Goal: Task Accomplishment & Management: Manage account settings

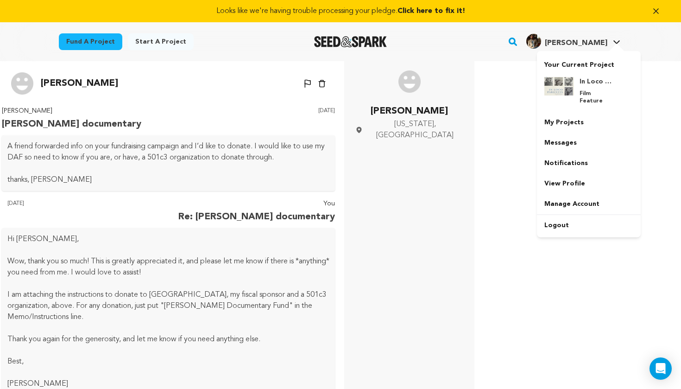
click at [569, 38] on h4 "James Chase S." at bounding box center [576, 43] width 63 height 11
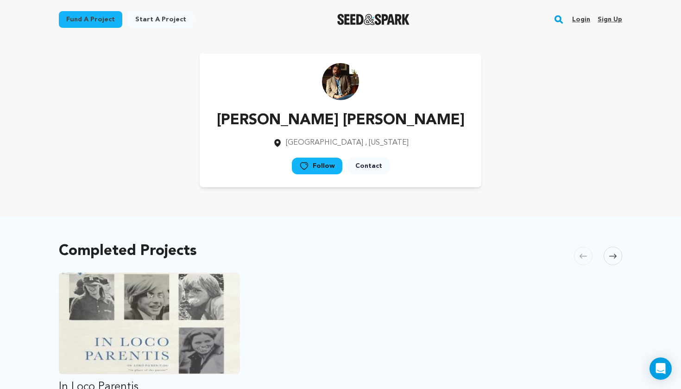
click at [584, 21] on link "Login" at bounding box center [581, 19] width 18 height 15
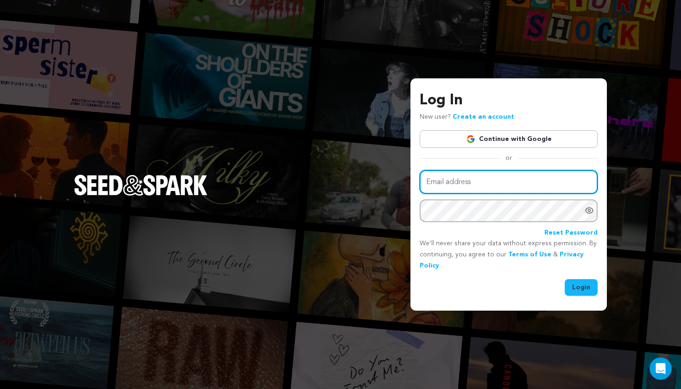
type input "james@poundofsnow.com"
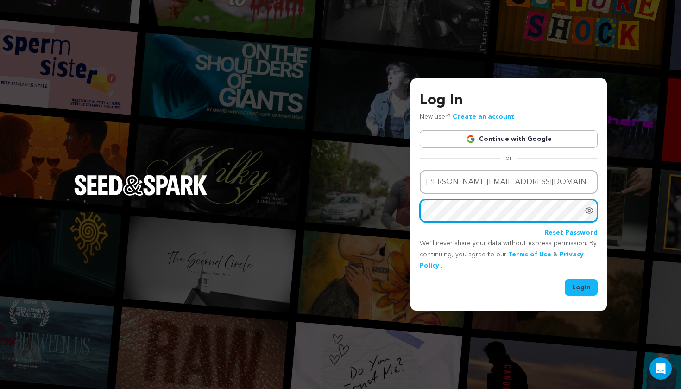
click at [581, 286] on button "Login" at bounding box center [581, 287] width 33 height 17
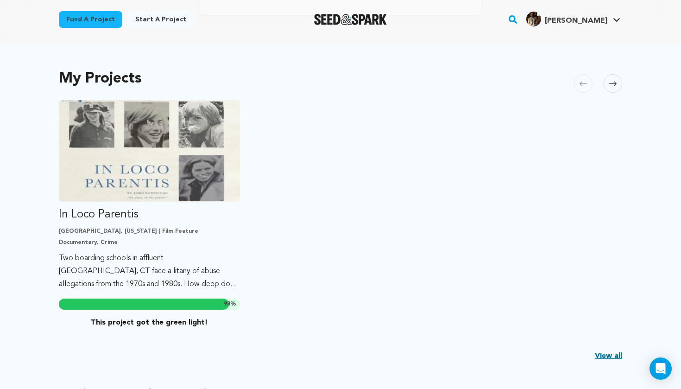
scroll to position [276, 0]
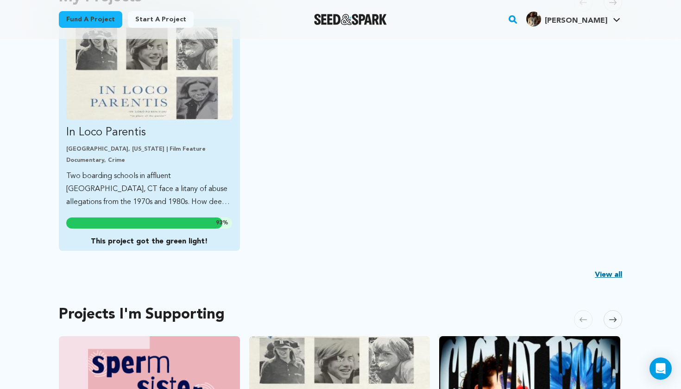
click at [152, 166] on link "In Loco Parentis Leicester, Vermont | Film Feature Documentary, Crime Two board…" at bounding box center [149, 117] width 166 height 182
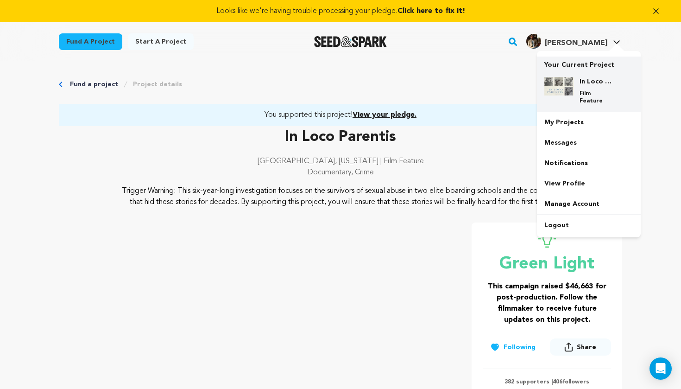
click at [576, 62] on p "Your Current Project" at bounding box center [588, 63] width 89 height 13
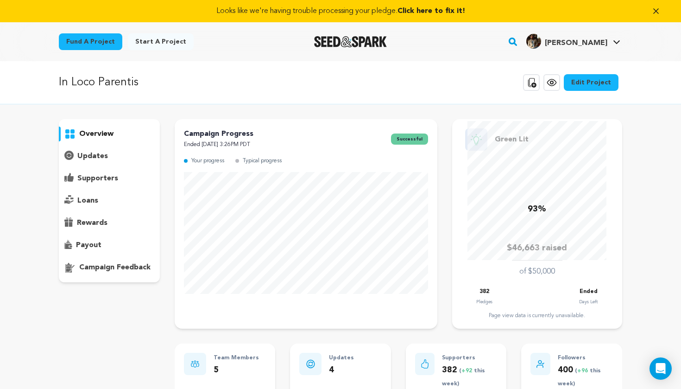
click at [95, 175] on p "supporters" at bounding box center [97, 178] width 41 height 11
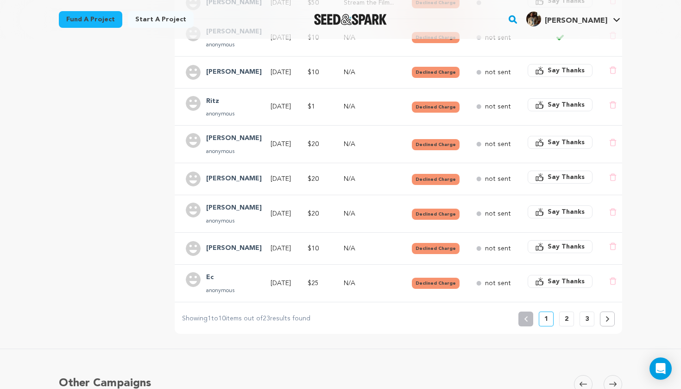
scroll to position [308, 0]
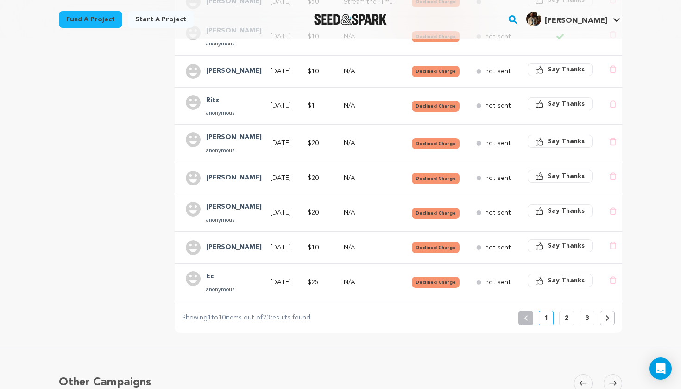
click at [567, 313] on p "2" at bounding box center [567, 317] width 4 height 9
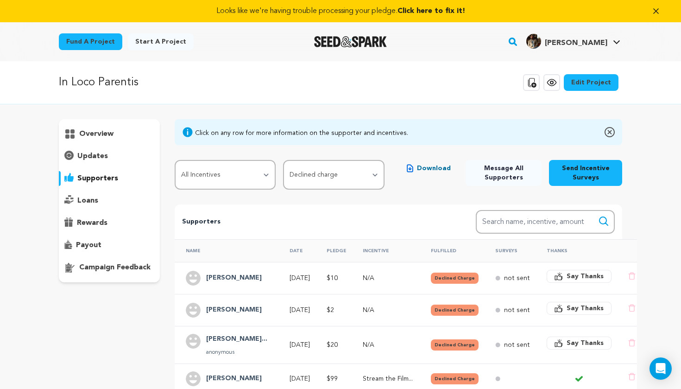
scroll to position [0, 0]
click at [92, 224] on p "rewards" at bounding box center [92, 222] width 31 height 11
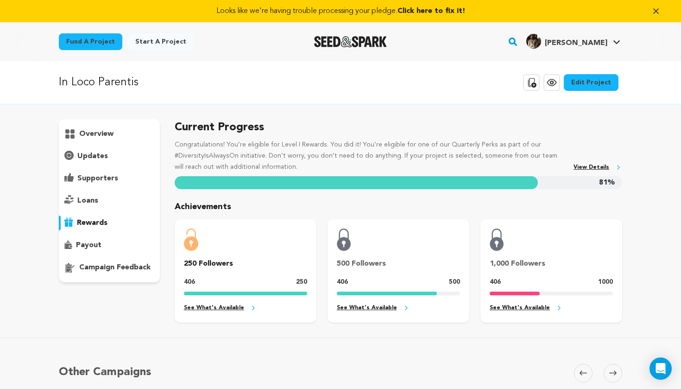
click at [93, 245] on p "payout" at bounding box center [88, 245] width 25 height 11
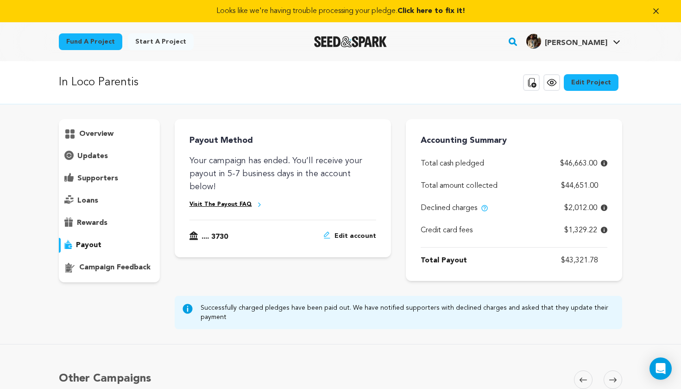
click at [85, 178] on p "supporters" at bounding box center [97, 178] width 41 height 11
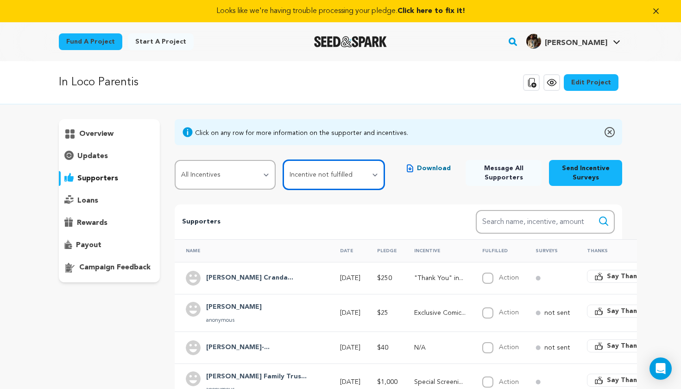
select select "pledge_incomplete"
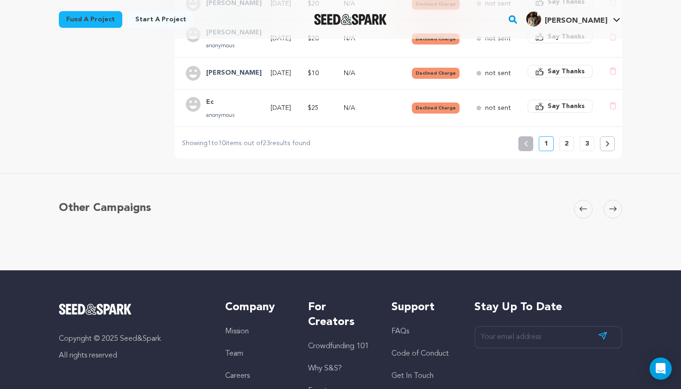
scroll to position [442, 0]
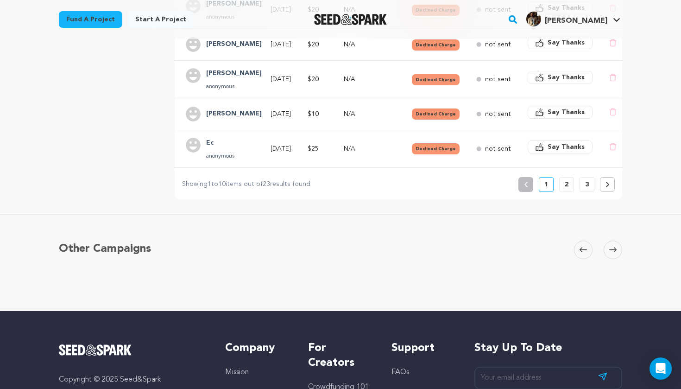
click at [570, 184] on button "2" at bounding box center [566, 184] width 15 height 15
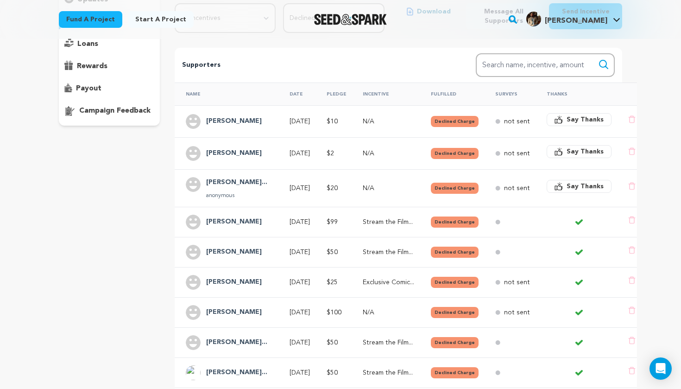
scroll to position [270, 0]
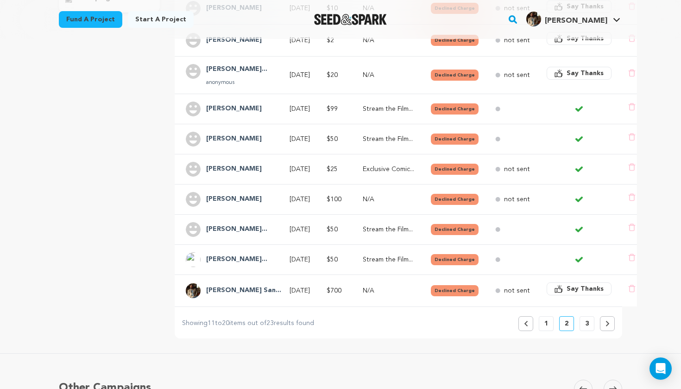
click at [595, 324] on div "Previous 1 2 3" at bounding box center [566, 323] width 96 height 15
click at [589, 324] on button "3" at bounding box center [587, 323] width 15 height 15
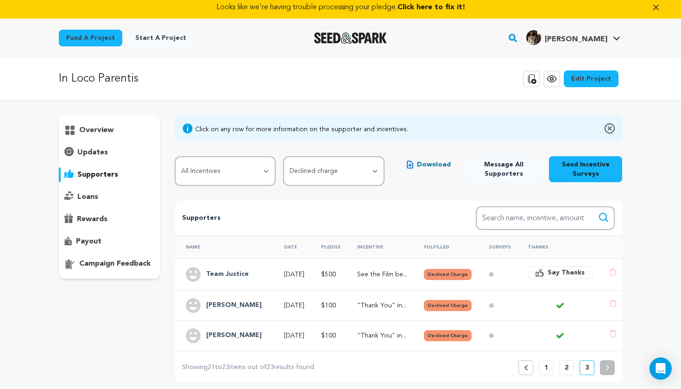
scroll to position [5, 0]
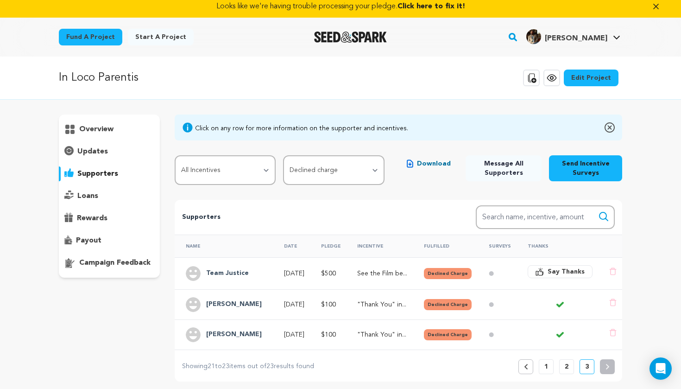
click at [393, 272] on p "See the Film be..." at bounding box center [382, 273] width 50 height 9
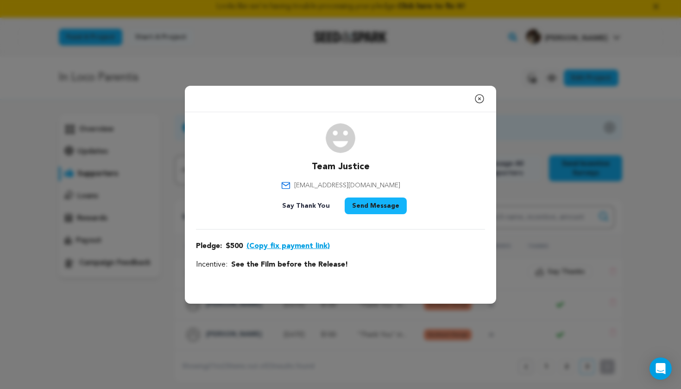
click at [302, 245] on button "(Copy fix payment link)" at bounding box center [287, 245] width 83 height 11
click at [484, 98] on icon "button" at bounding box center [479, 98] width 11 height 11
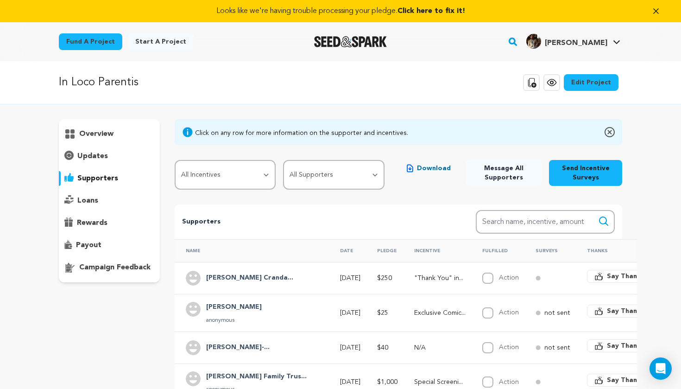
scroll to position [5, 0]
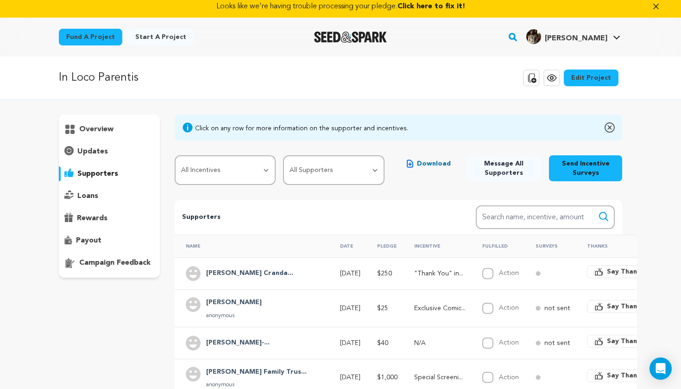
click at [324, 190] on div "Click on any row for more information on the supporter and incentives. All Ince…" at bounding box center [399, 372] width 448 height 516
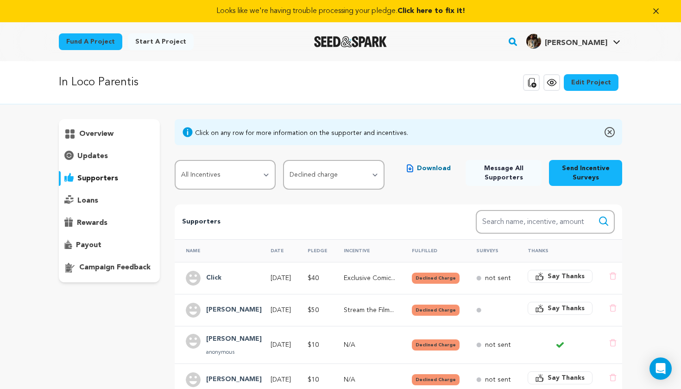
scroll to position [0, 0]
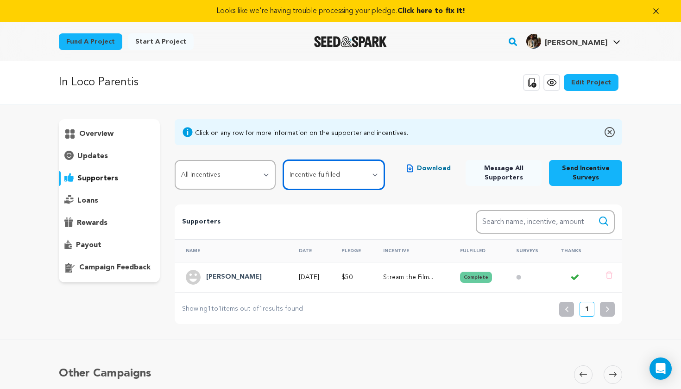
select select "pledge_incomplete"
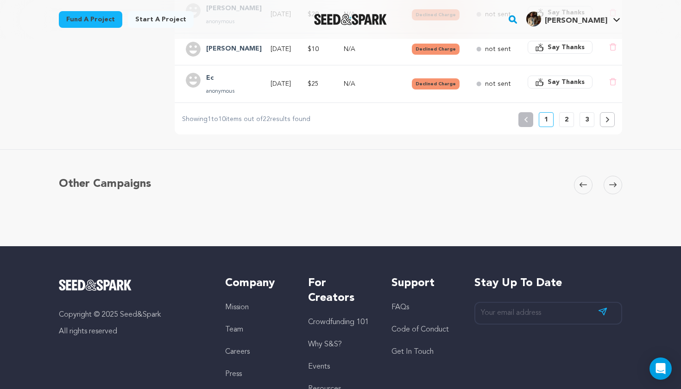
scroll to position [500, 0]
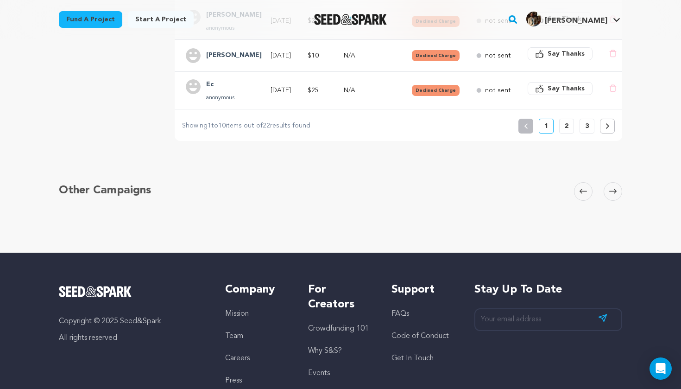
click at [585, 126] on p "3" at bounding box center [587, 125] width 4 height 9
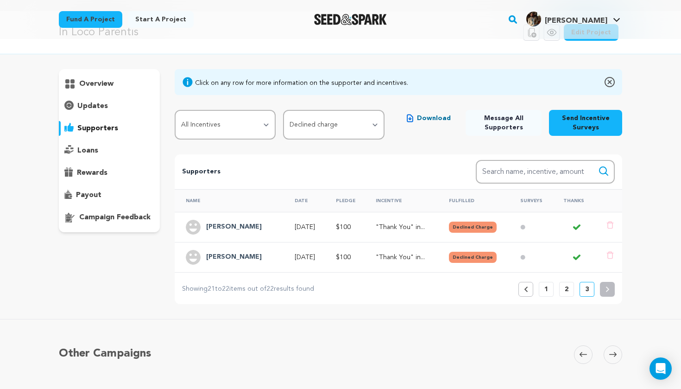
scroll to position [53, 0]
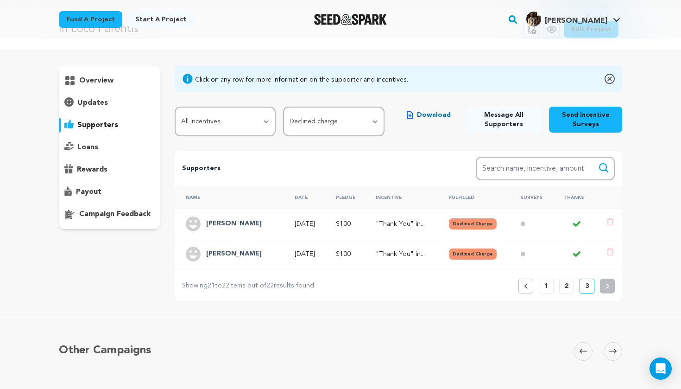
click at [567, 290] on p "2" at bounding box center [567, 285] width 4 height 9
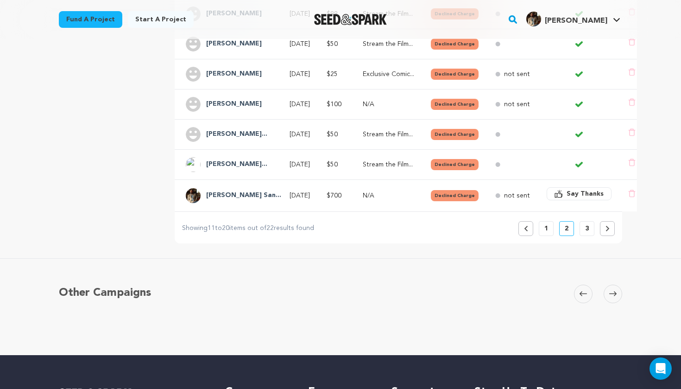
scroll to position [68, 0]
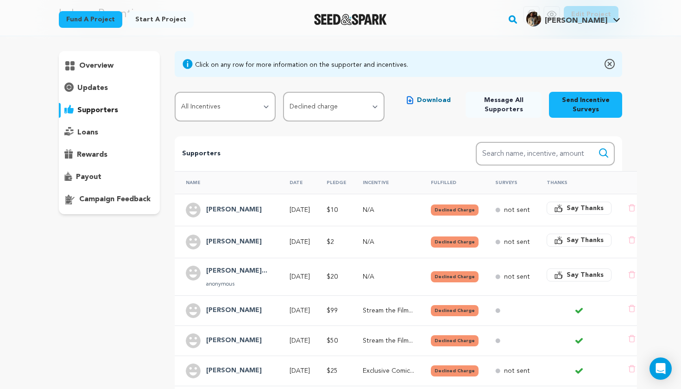
click at [94, 175] on p "payout" at bounding box center [88, 176] width 25 height 11
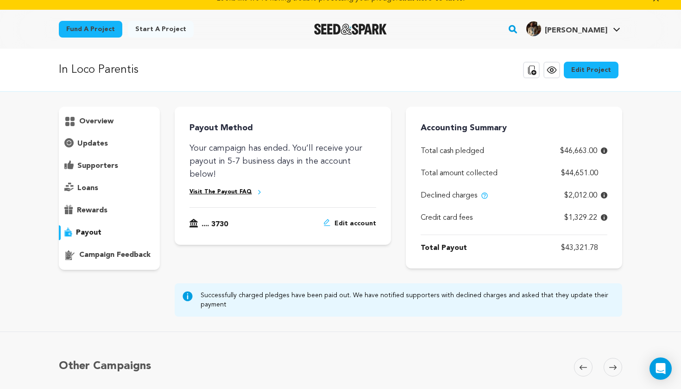
scroll to position [14, 0]
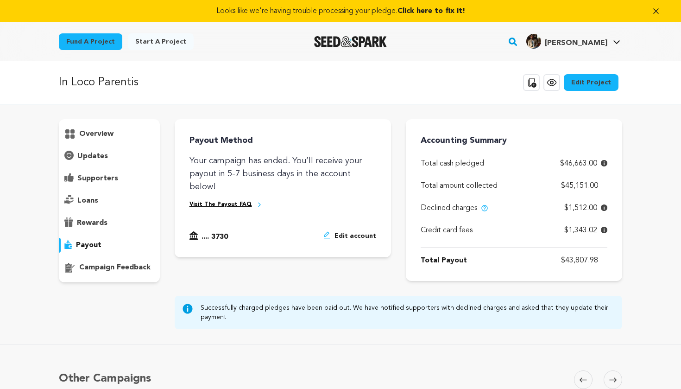
scroll to position [14, 0]
